Goal: Answer question/provide support

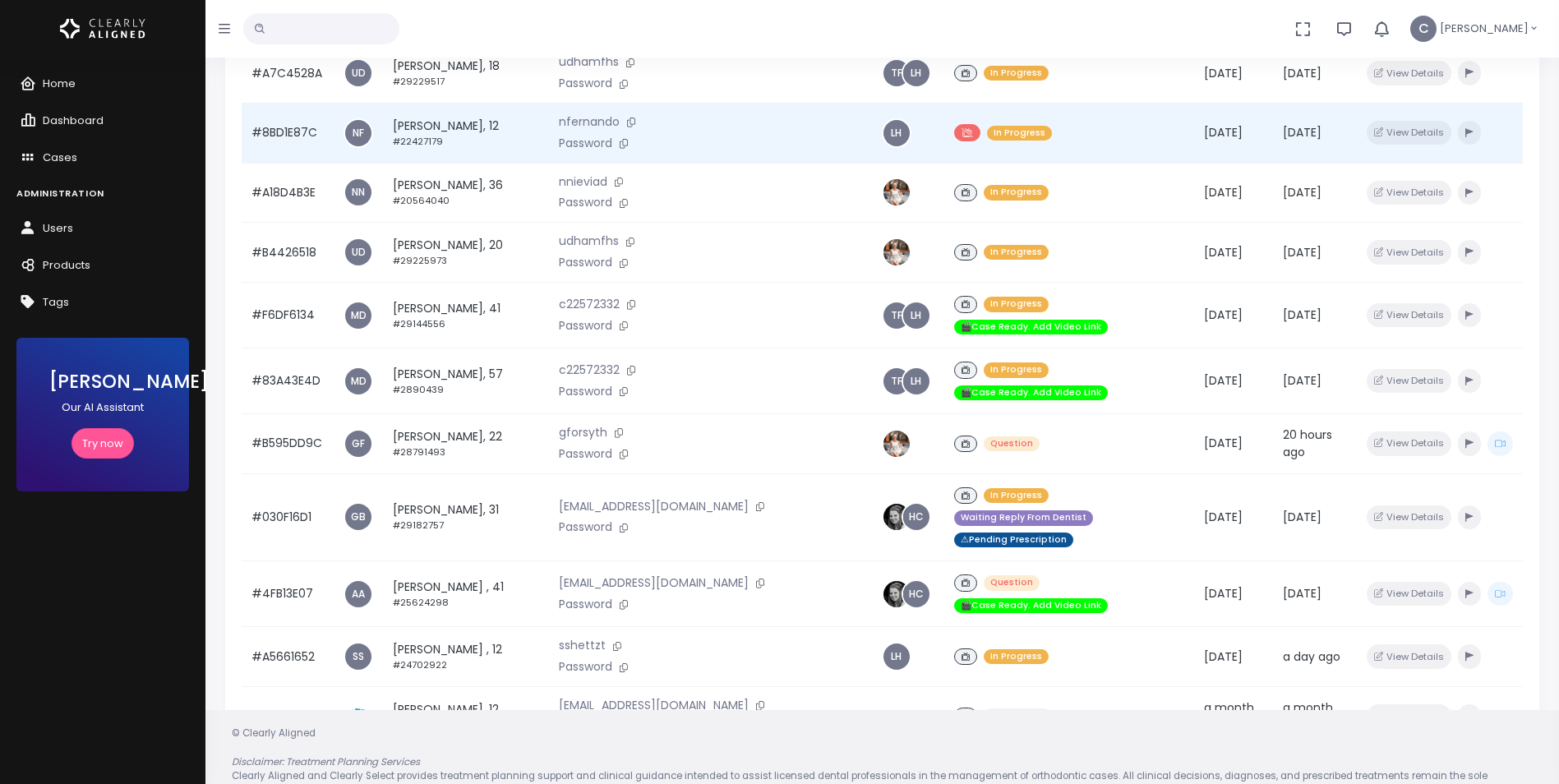
scroll to position [327, 0]
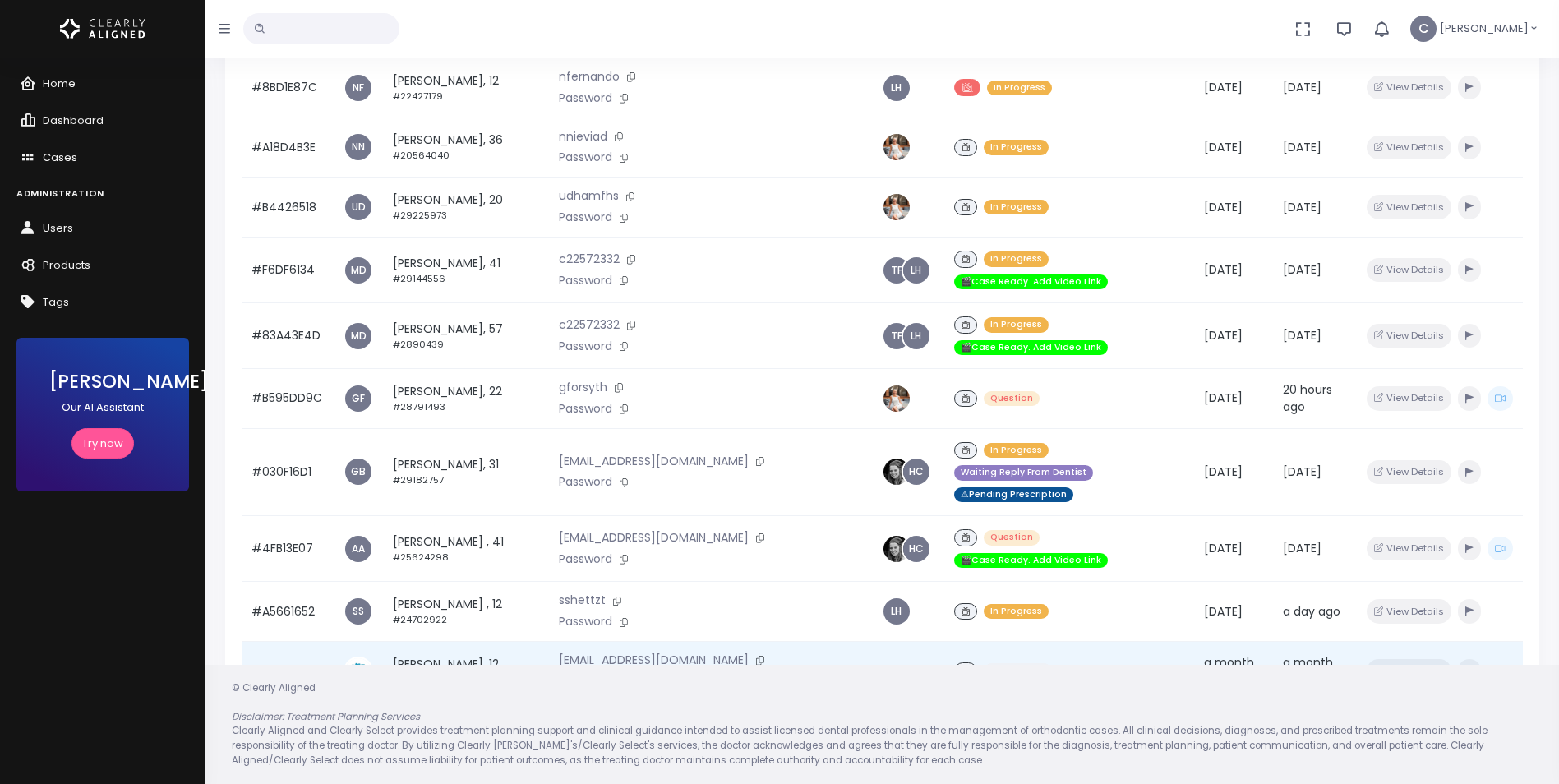
drag, startPoint x: 1073, startPoint y: 601, endPoint x: 1048, endPoint y: 592, distance: 26.6
click at [1048, 659] on div "Unassigned" at bounding box center [1070, 671] width 231 height 24
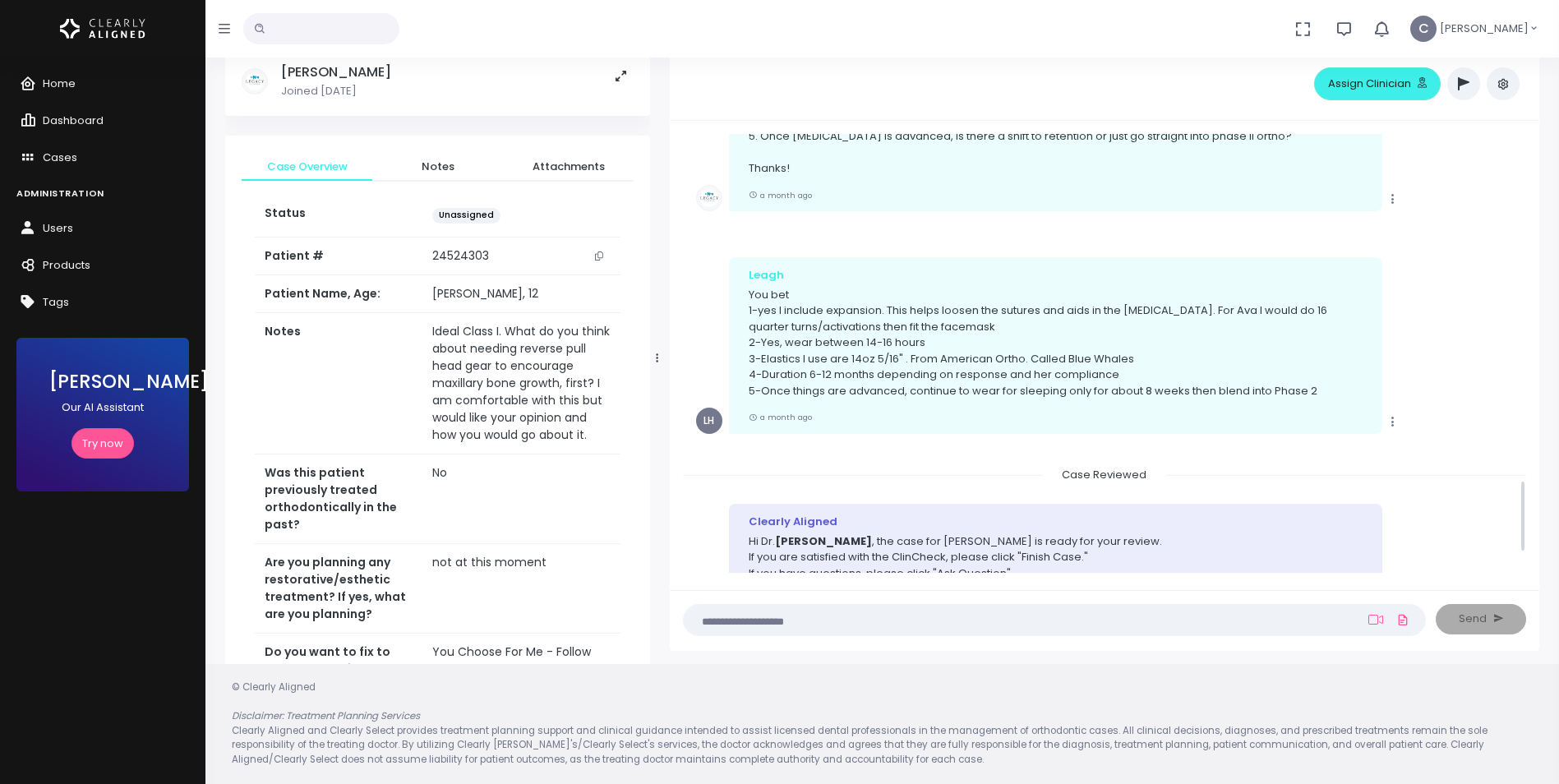
scroll to position [2223, 0]
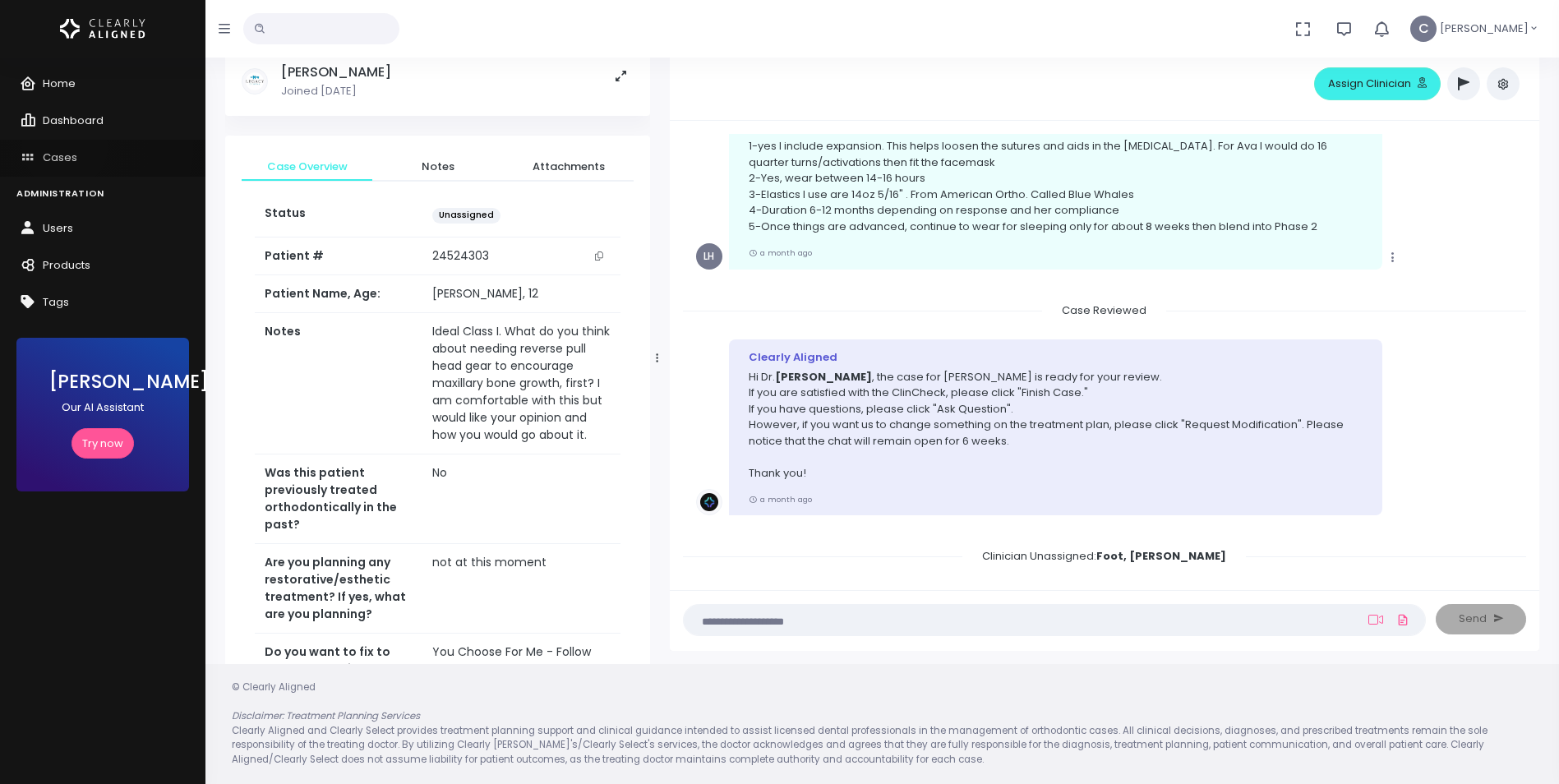
click at [65, 146] on link "Cases" at bounding box center [103, 158] width 206 height 37
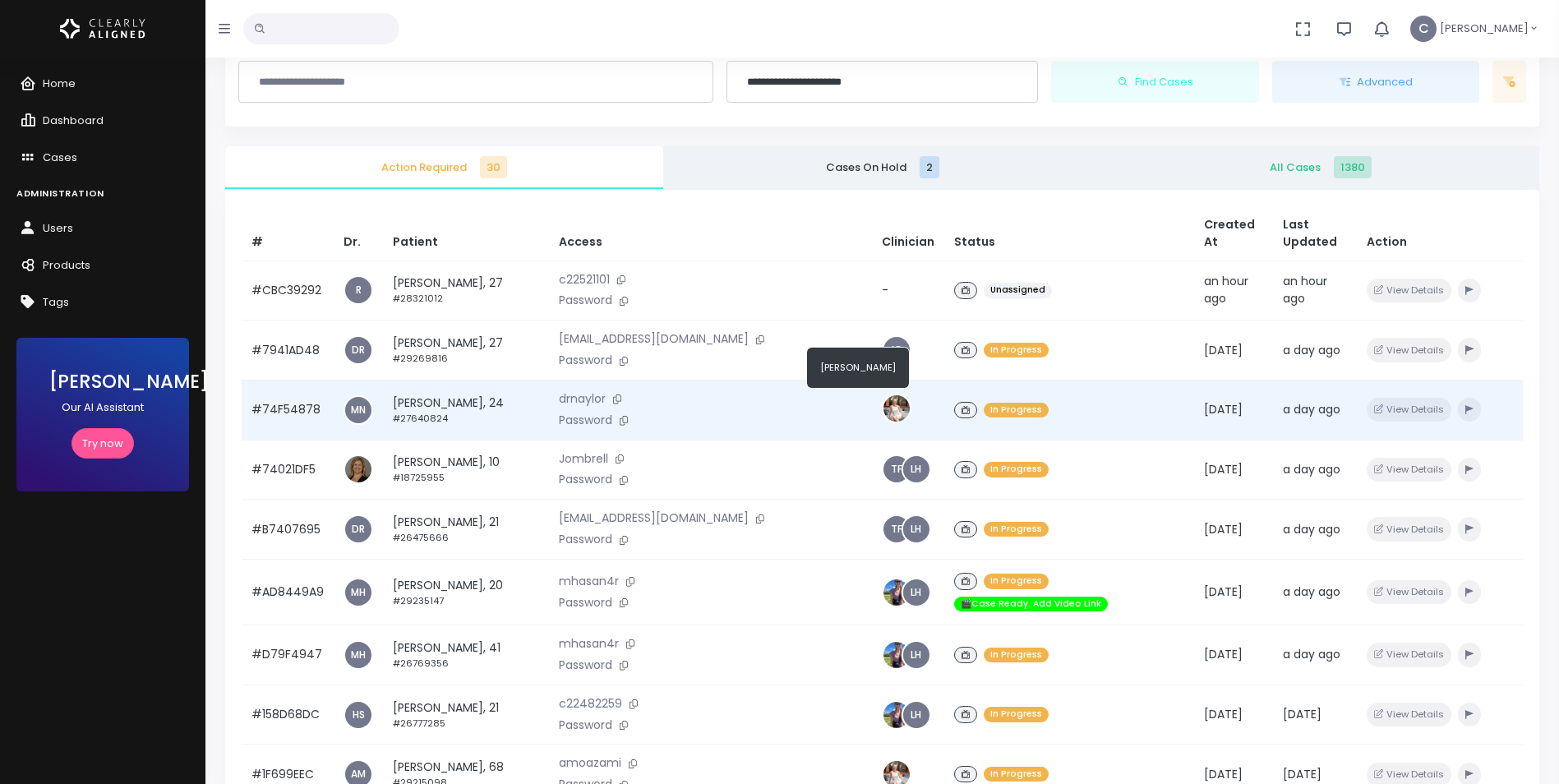
click at [883, 405] on img at bounding box center [896, 409] width 27 height 27
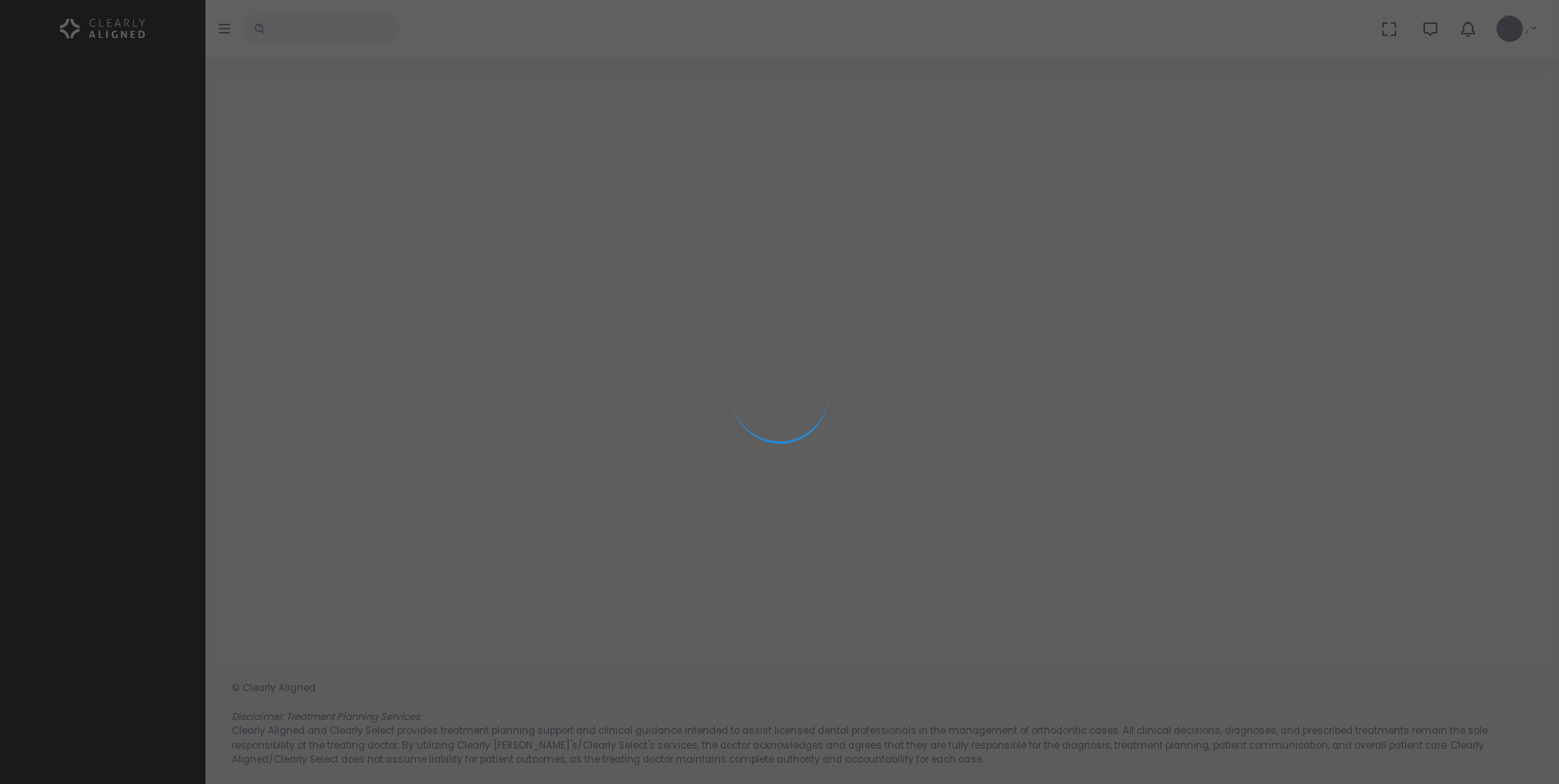
select select "**********"
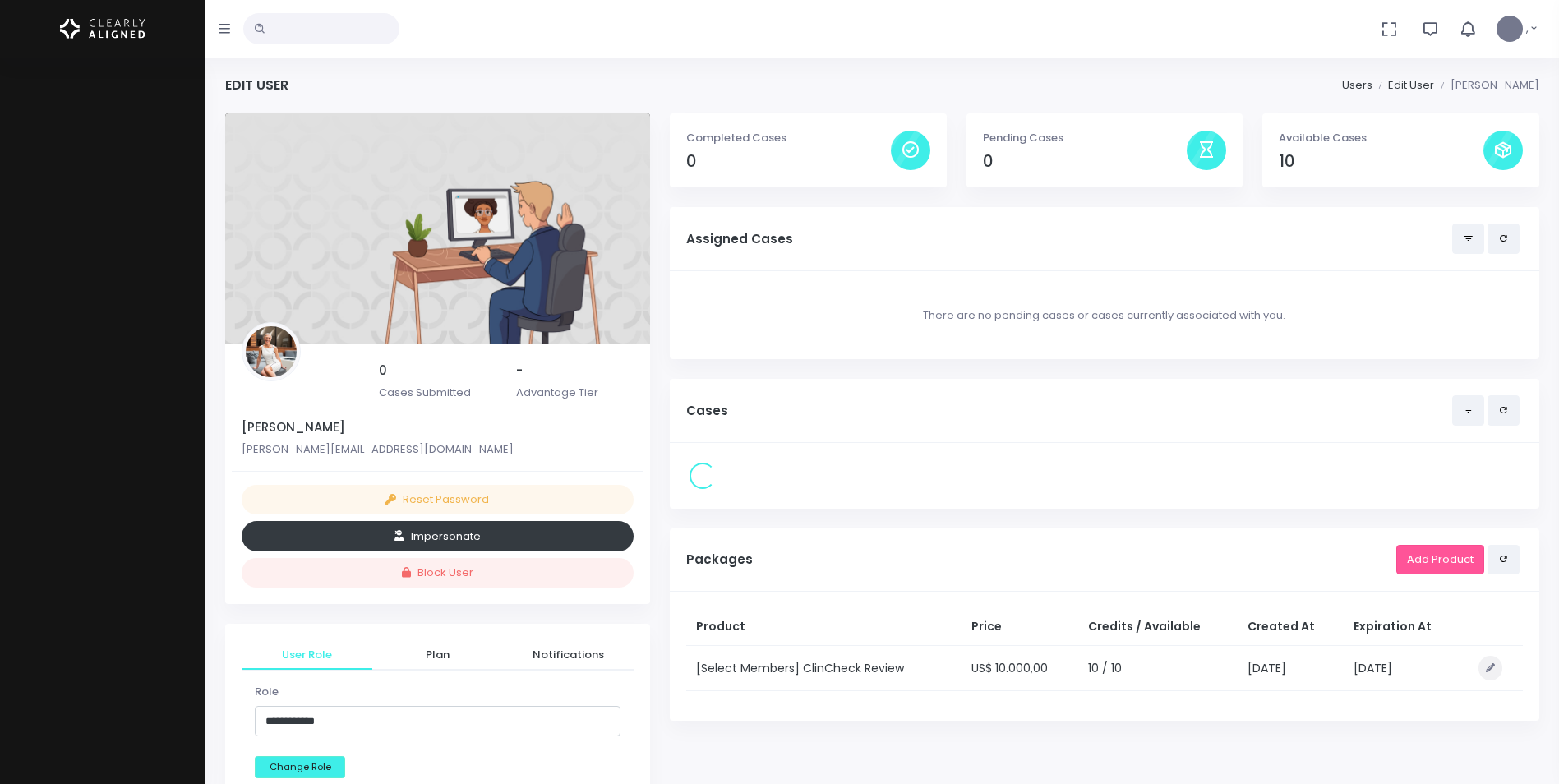
click at [443, 539] on button "Impersonate" at bounding box center [437, 536] width 392 height 30
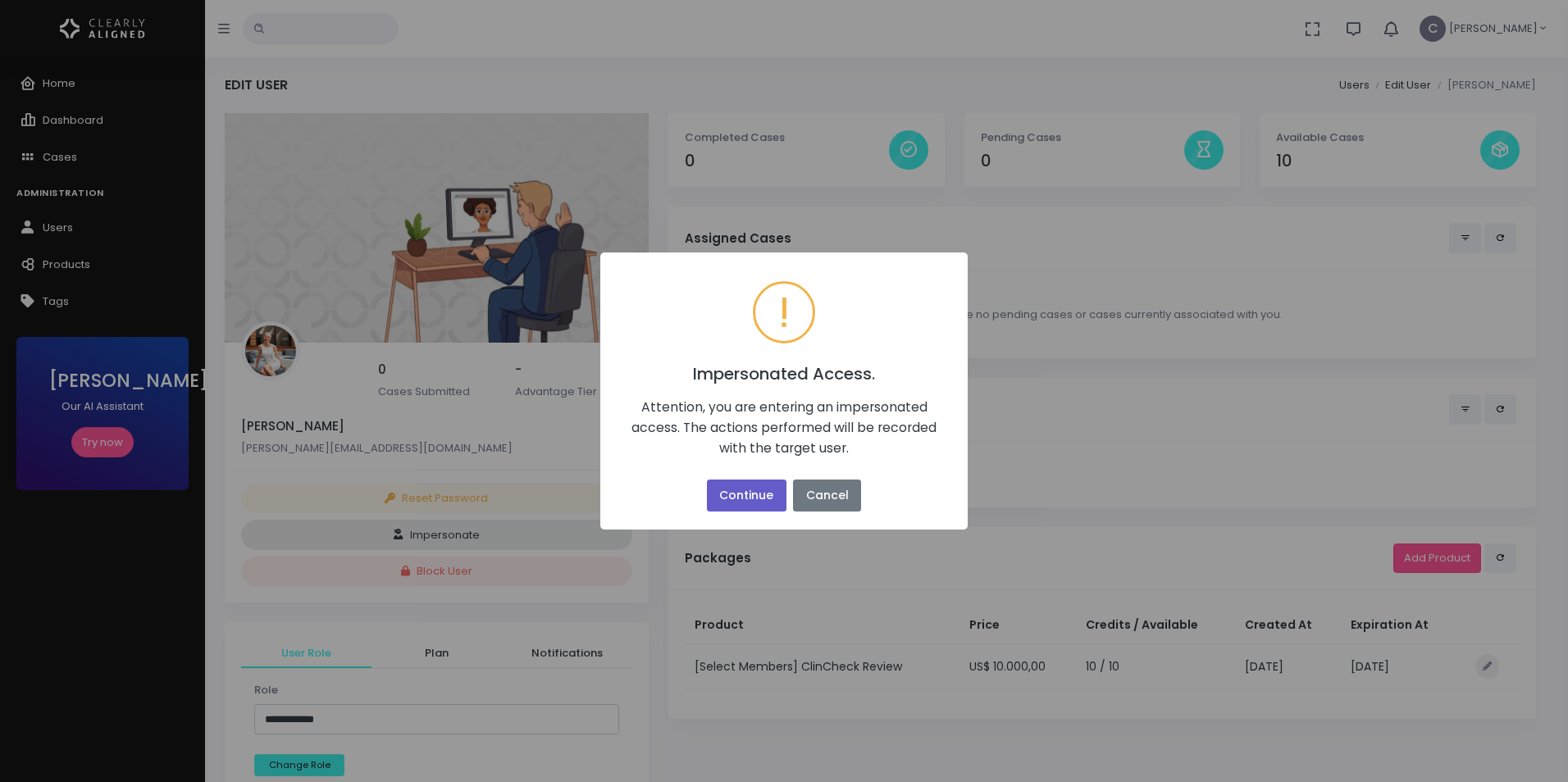
click at [746, 501] on button "Continue" at bounding box center [746, 495] width 80 height 32
